Goal: Task Accomplishment & Management: Manage account settings

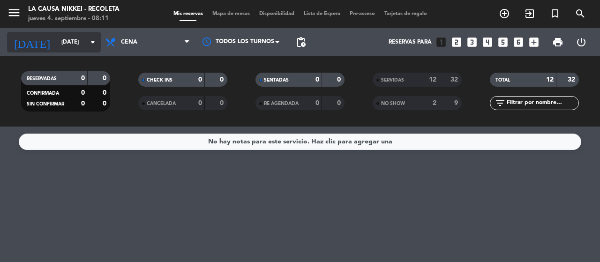
click at [57, 47] on input "[DATE]" at bounding box center [94, 42] width 74 height 16
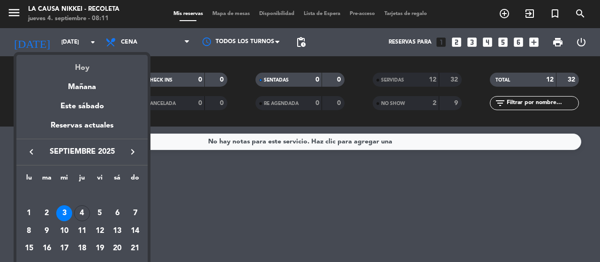
click at [78, 64] on div "Hoy" at bounding box center [81, 64] width 131 height 19
type input "[DEMOGRAPHIC_DATA][DATE]"
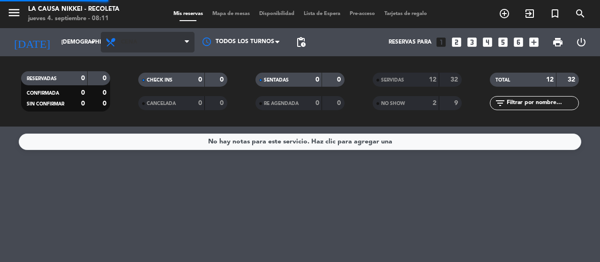
click at [130, 41] on span "Cena" at bounding box center [129, 42] width 16 height 7
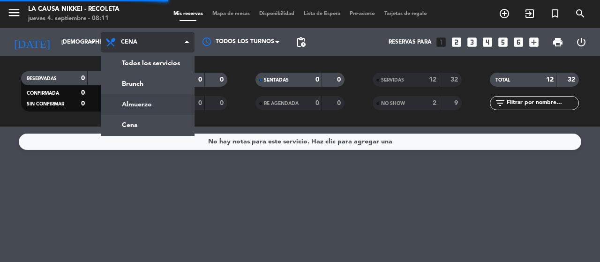
click at [133, 96] on div "menu La Causa Nikkei - Recoleta [DATE] 4. septiembre - 08:11 Mis reservas Mapa …" at bounding box center [300, 63] width 600 height 126
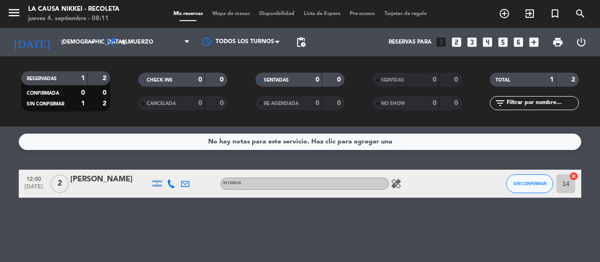
click at [396, 184] on icon "healing" at bounding box center [395, 183] width 11 height 11
drag, startPoint x: 182, startPoint y: 79, endPoint x: 192, endPoint y: 79, distance: 9.4
click at [184, 79] on div "CHECK INS 0 0" at bounding box center [182, 80] width 89 height 14
click at [293, 79] on div "SENTADAS" at bounding box center [279, 79] width 43 height 11
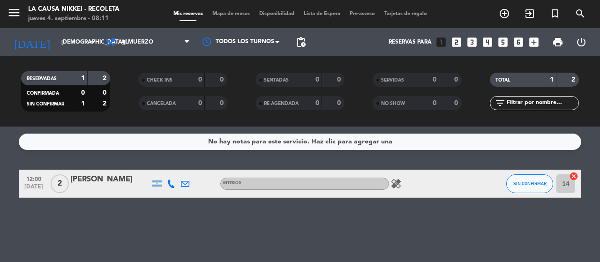
click at [156, 47] on span "Almuerzo" at bounding box center [148, 42] width 94 height 21
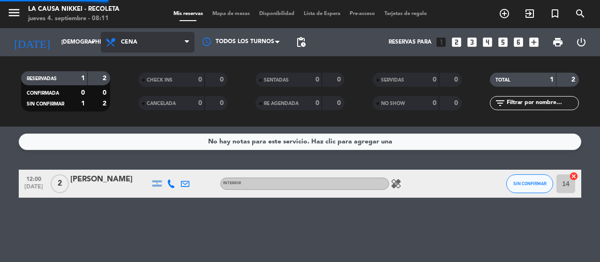
click at [144, 125] on div "menu La Causa Nikkei - Recoleta [DATE] 4. septiembre - 08:11 Mis reservas Mapa …" at bounding box center [300, 63] width 600 height 126
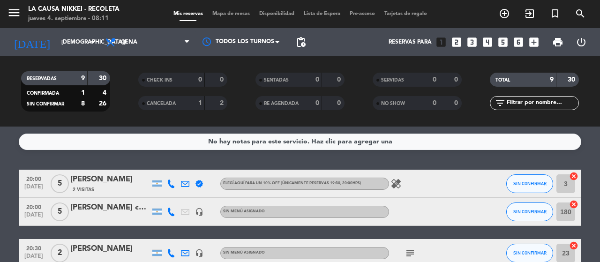
scroll to position [47, 0]
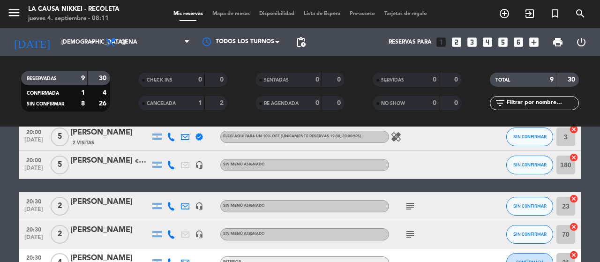
click at [198, 160] on div "headset_mic" at bounding box center [199, 165] width 14 height 28
click at [199, 167] on icon "headset_mic" at bounding box center [199, 165] width 8 height 8
click at [406, 202] on icon "subject" at bounding box center [409, 205] width 11 height 11
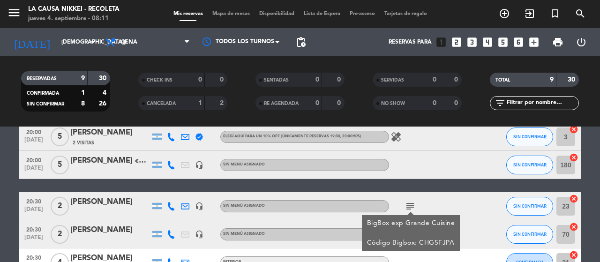
click at [454, 201] on div "subject BigBox exp Grande Cuisine Código Bigbox: CHG5FJPA" at bounding box center [431, 206] width 84 height 28
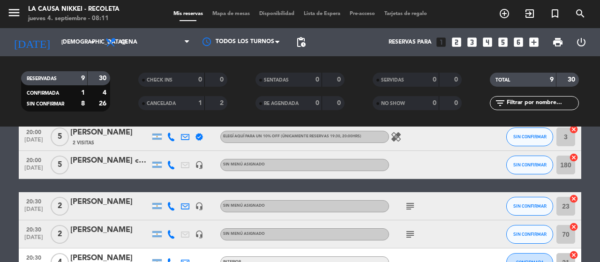
click at [401, 231] on div "subject" at bounding box center [431, 234] width 84 height 28
click at [403, 232] on div "subject" at bounding box center [431, 234] width 84 height 28
click at [406, 234] on icon "subject" at bounding box center [409, 234] width 11 height 11
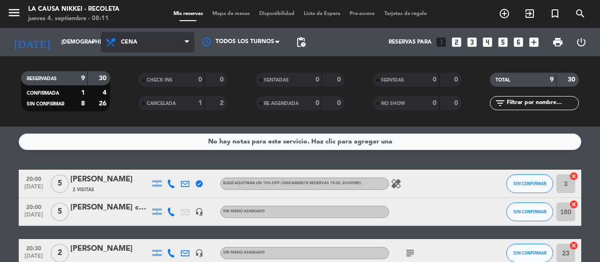
click at [151, 41] on span "Cena" at bounding box center [148, 42] width 94 height 21
click at [151, 106] on div "menu La Causa Nikkei - Recoleta [DATE] 4. septiembre - 08:11 Mis reservas Mapa …" at bounding box center [300, 63] width 600 height 126
